Goal: Find specific page/section: Find specific page/section

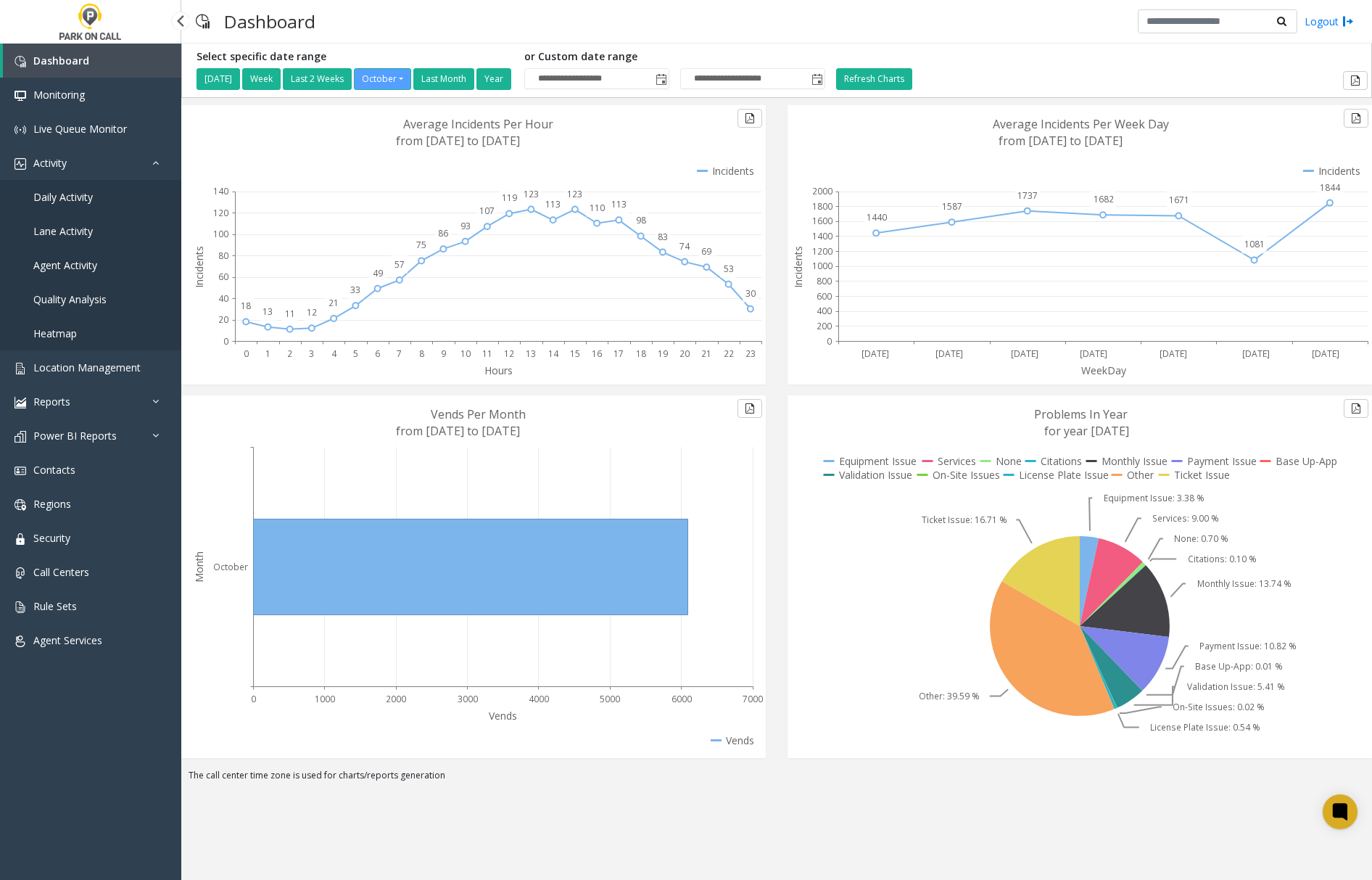
click at [58, 333] on span "Heatmap" at bounding box center [54, 332] width 43 height 14
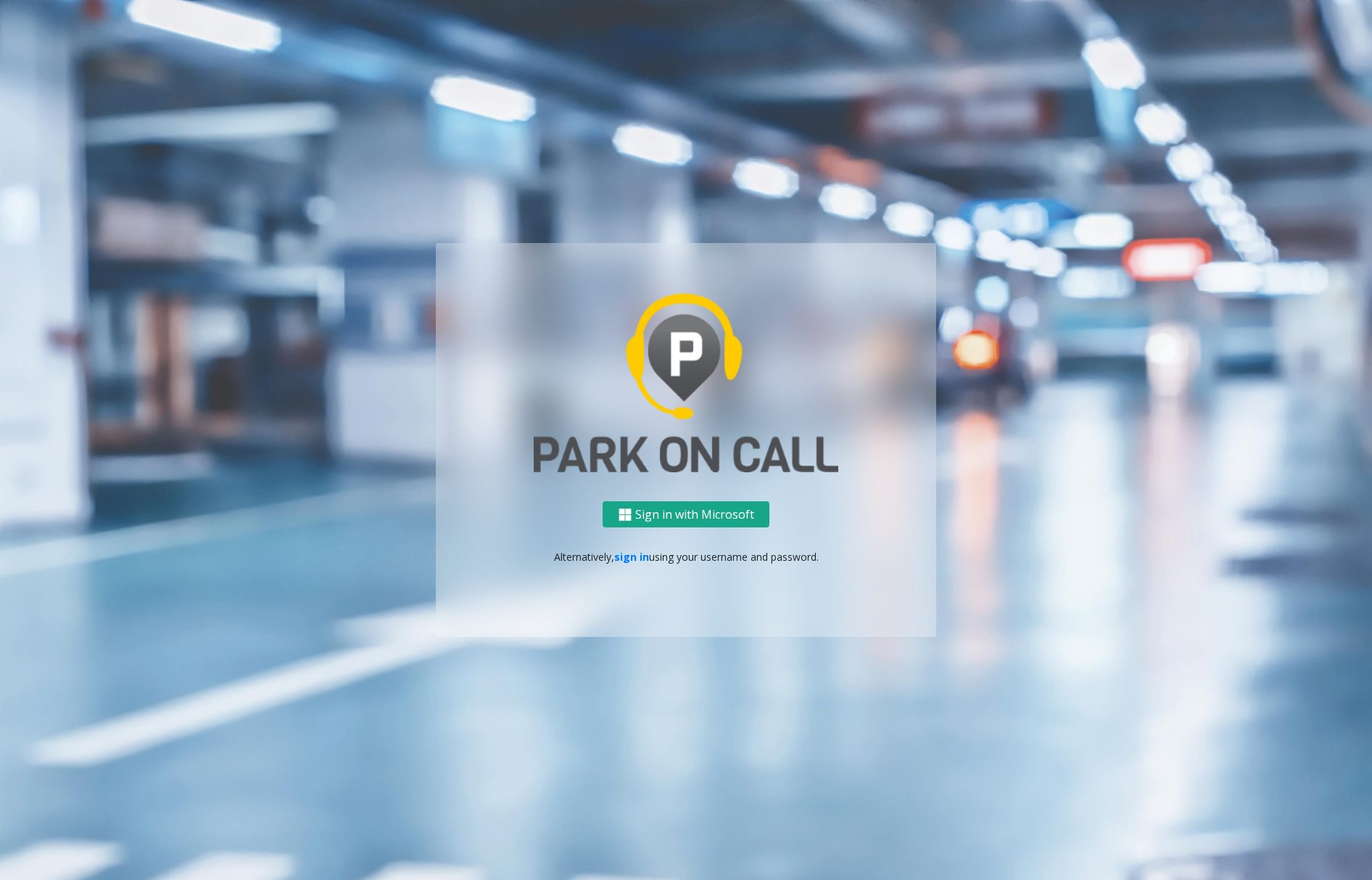
click at [675, 517] on button "Sign in with Microsoft" at bounding box center [686, 514] width 167 height 27
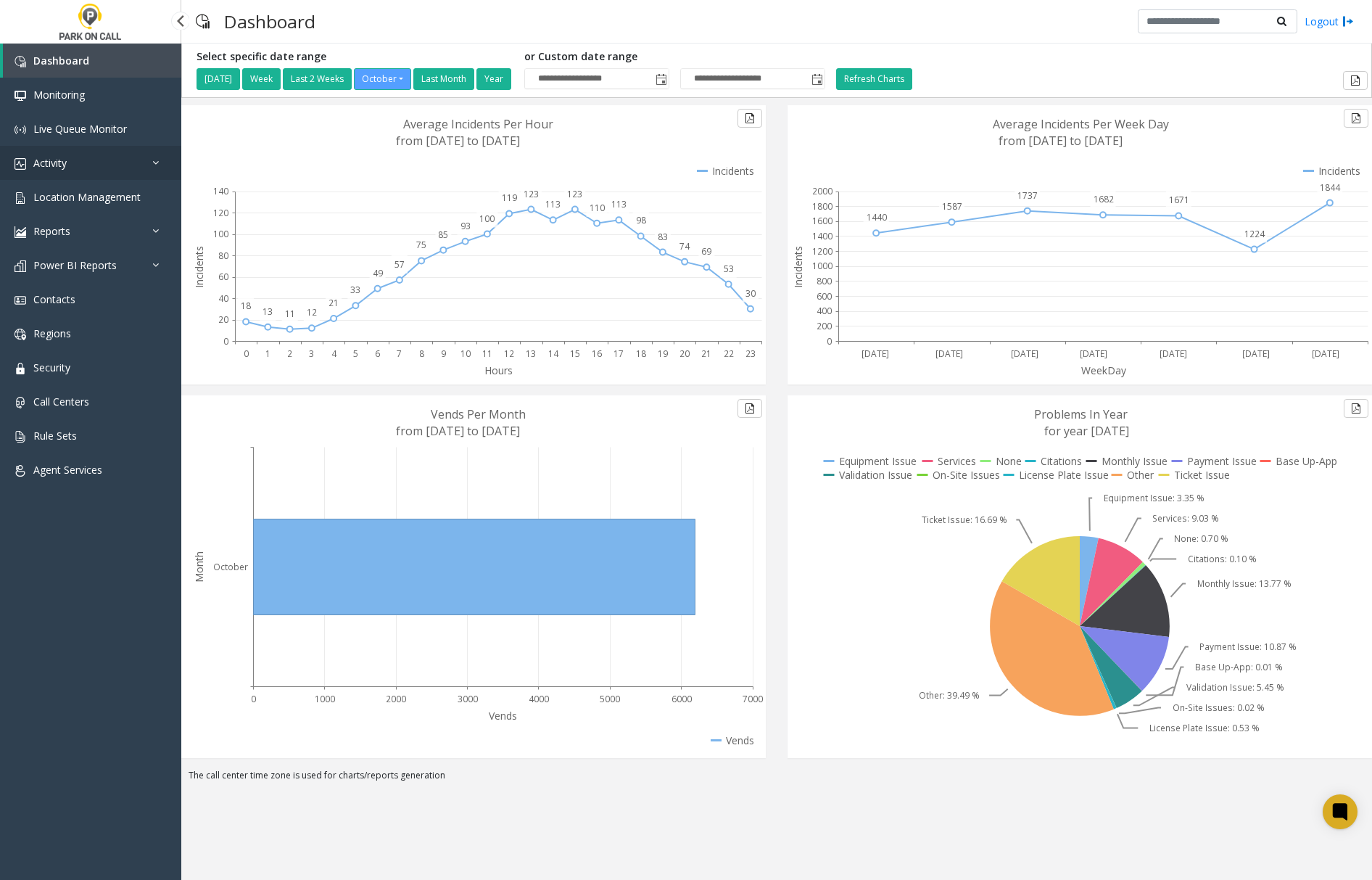
click at [158, 163] on icon at bounding box center [160, 162] width 15 height 10
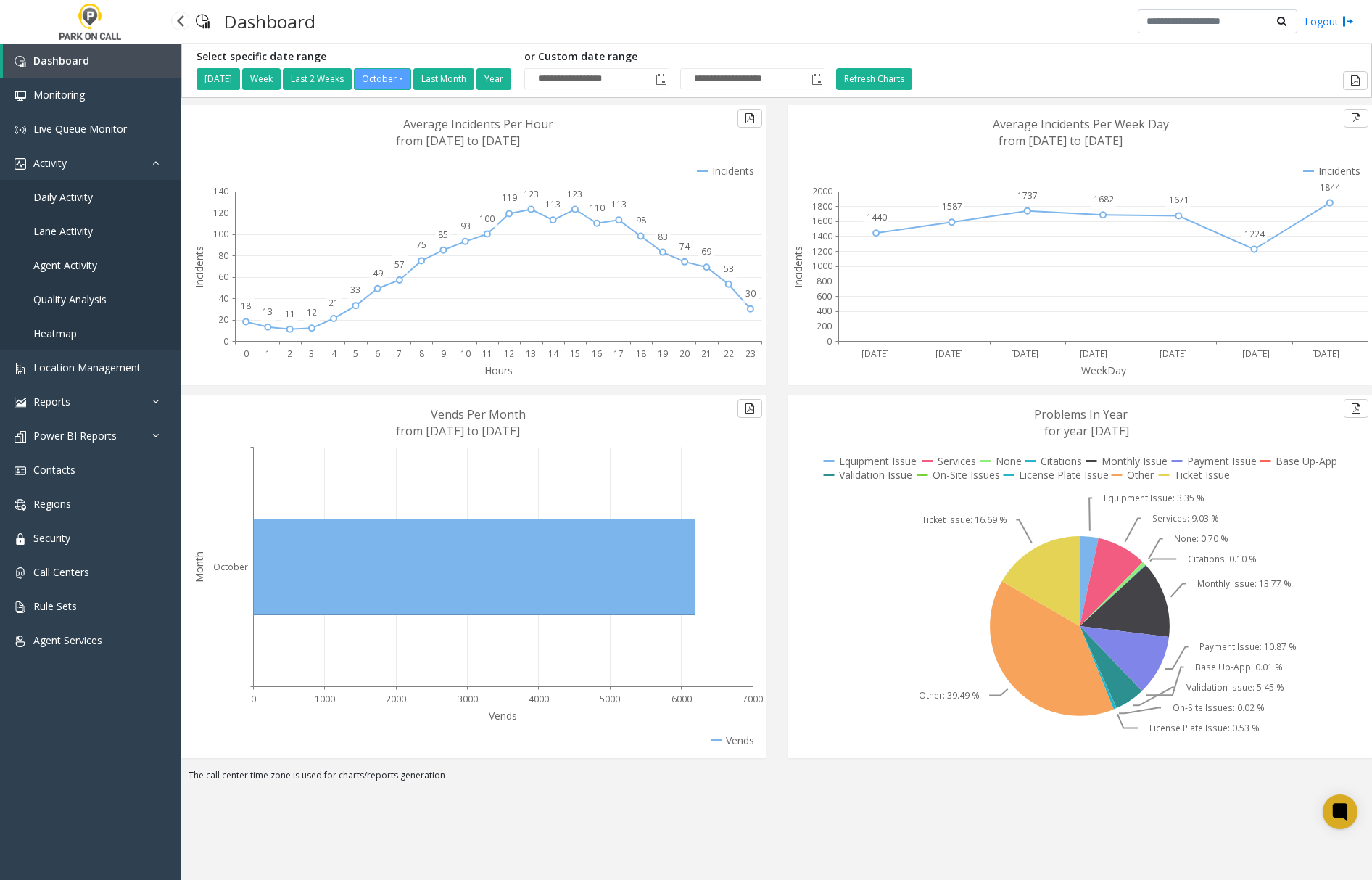
click at [68, 331] on span "Heatmap" at bounding box center [54, 332] width 43 height 14
